Goal: Task Accomplishment & Management: Use online tool/utility

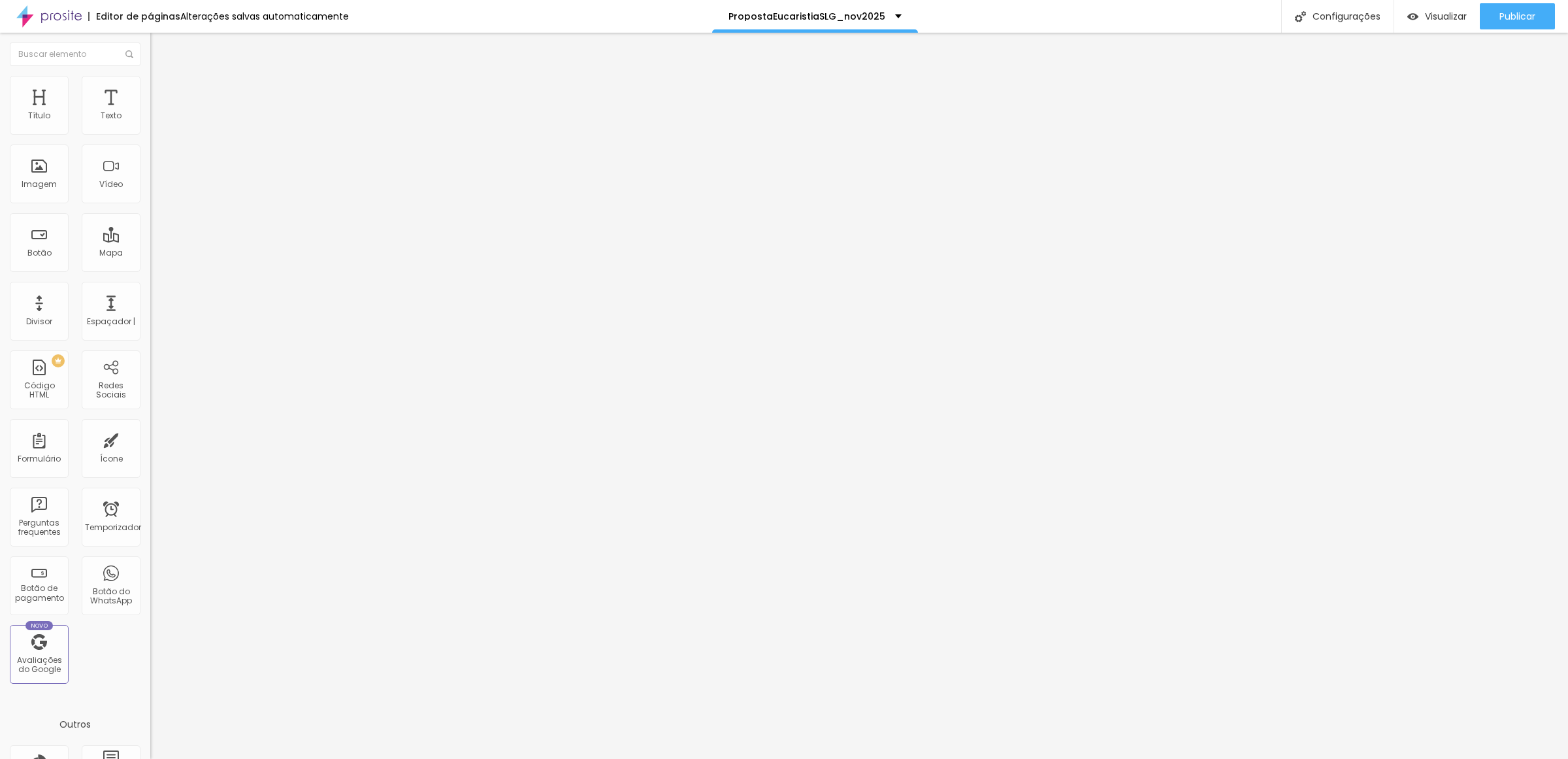
click at [158, 113] on font "Trocar imagem" at bounding box center [190, 107] width 64 height 11
click at [150, 88] on ul "Conteúdo Estilo Avançado" at bounding box center [225, 82] width 150 height 39
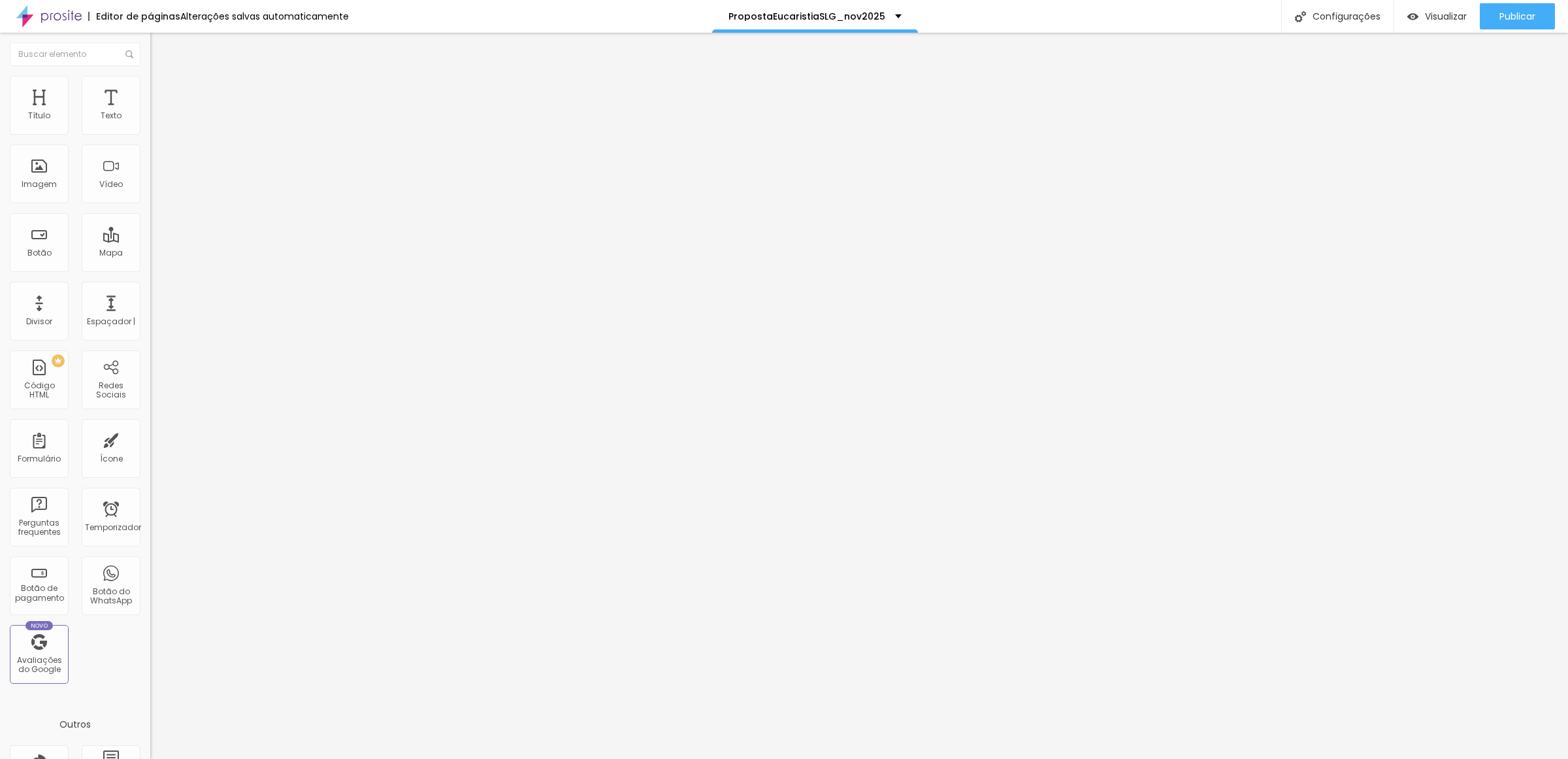
click at [150, 89] on li "Avançado" at bounding box center [225, 95] width 150 height 13
click at [150, 86] on li "Estilo" at bounding box center [225, 82] width 150 height 13
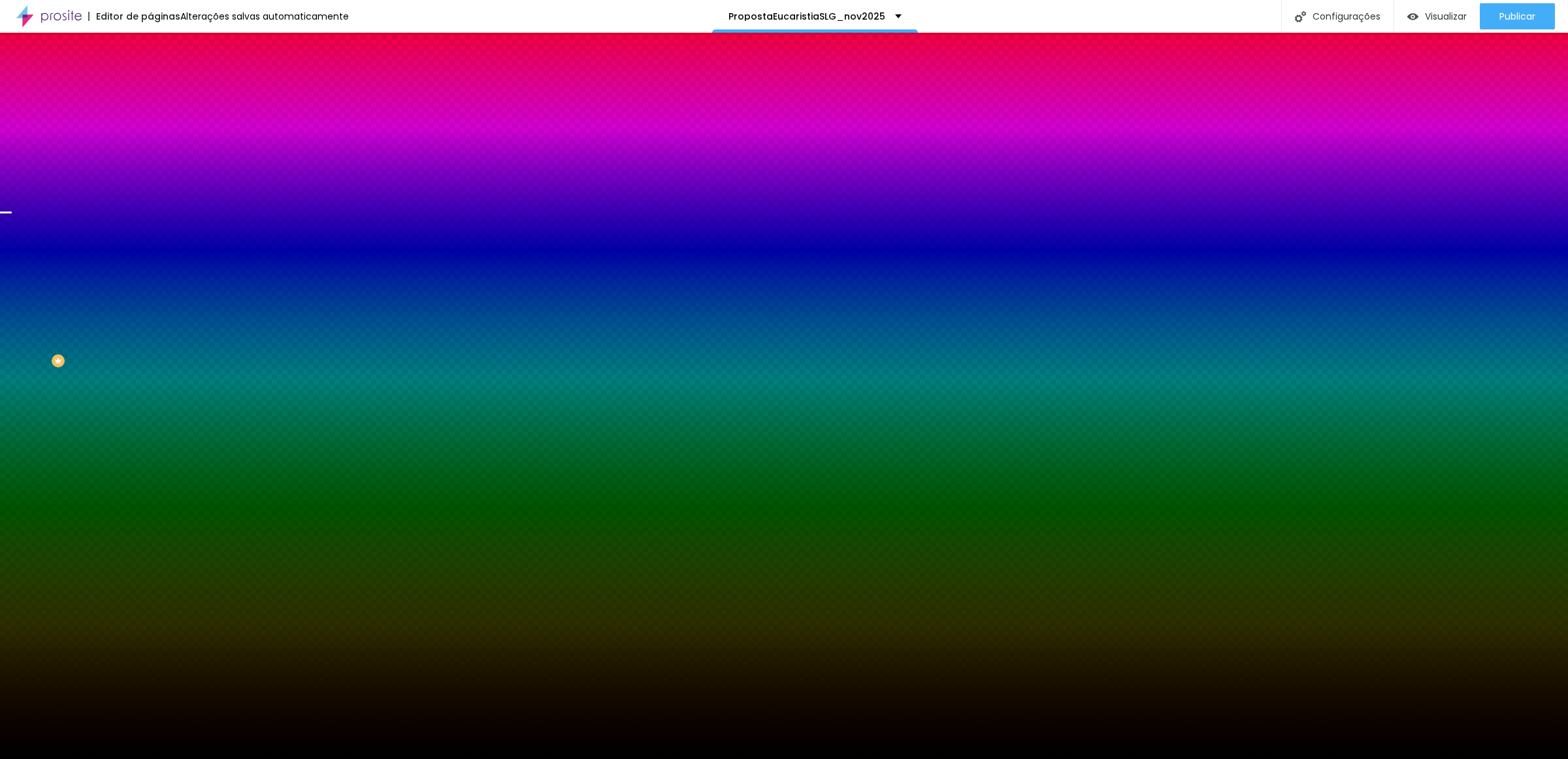
click at [158, 121] on font "Trocar imagem" at bounding box center [190, 114] width 64 height 11
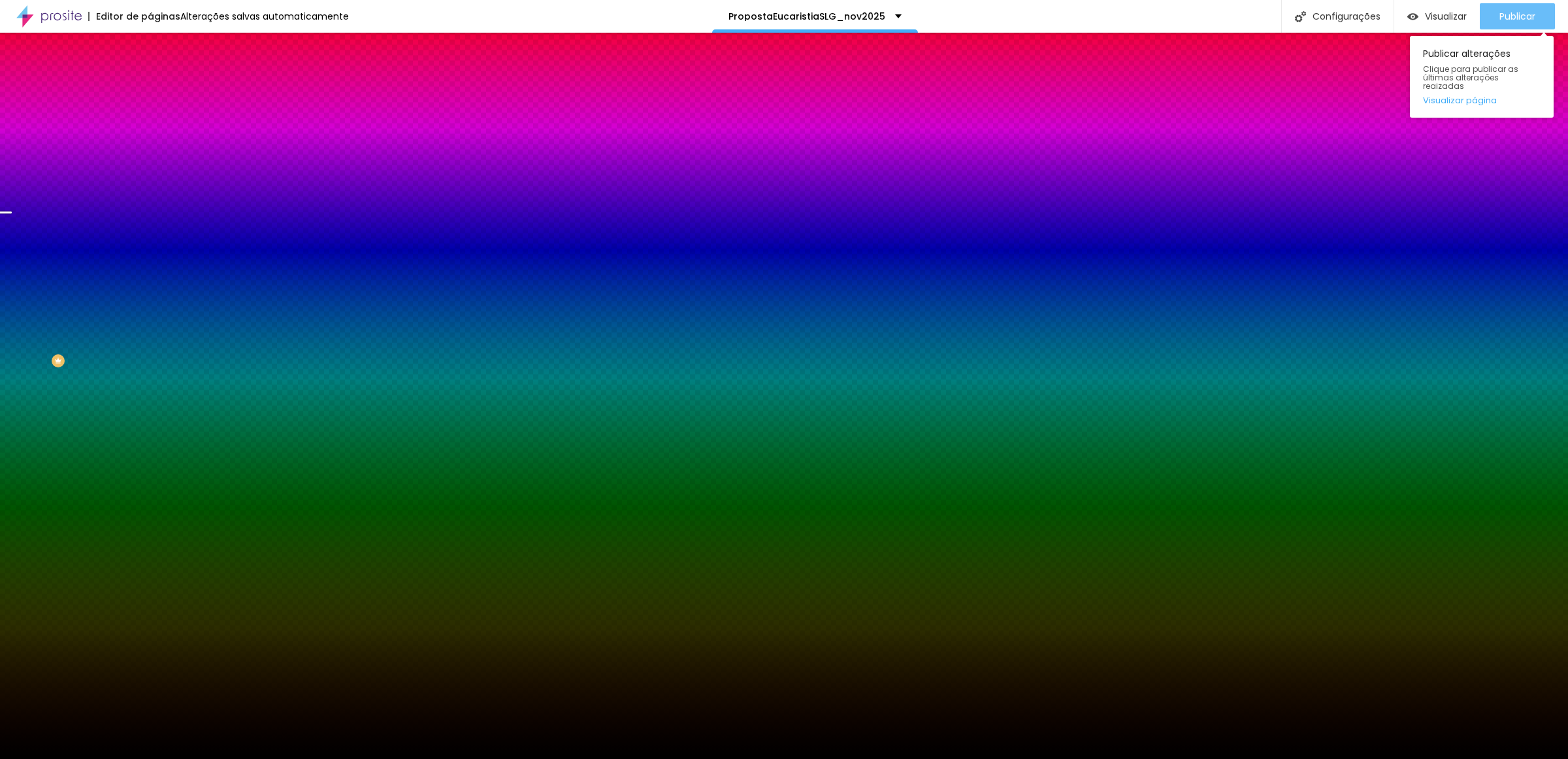
click at [1519, 11] on span "Publicar" at bounding box center [1517, 16] width 36 height 10
